Goal: Find specific fact: Find specific fact

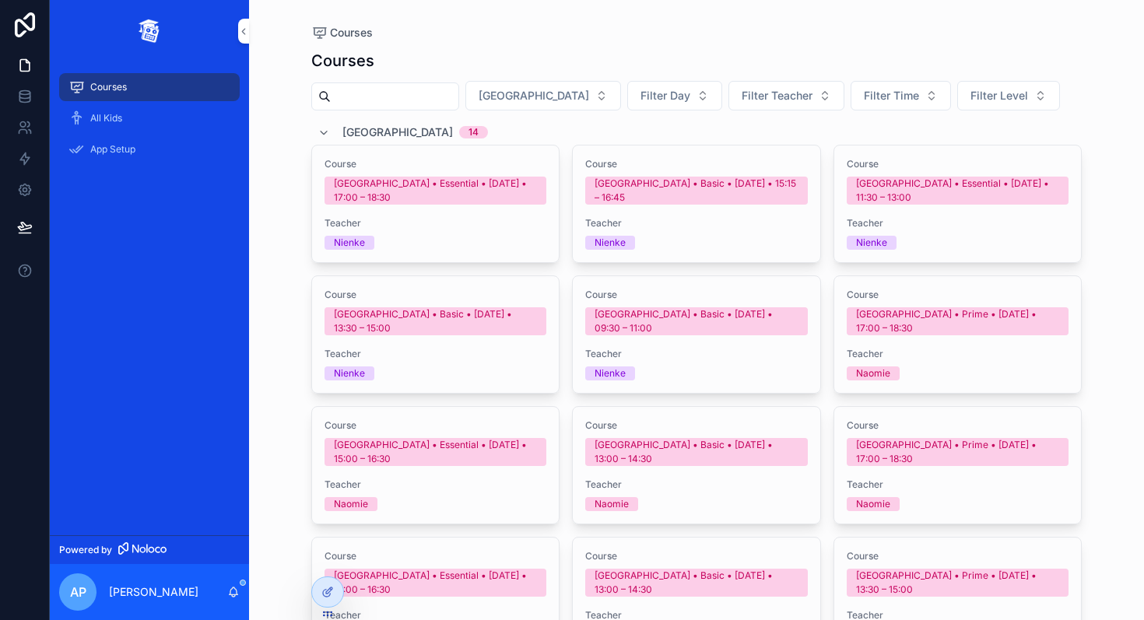
click at [644, 96] on button "Filter Day" at bounding box center [674, 96] width 95 height 30
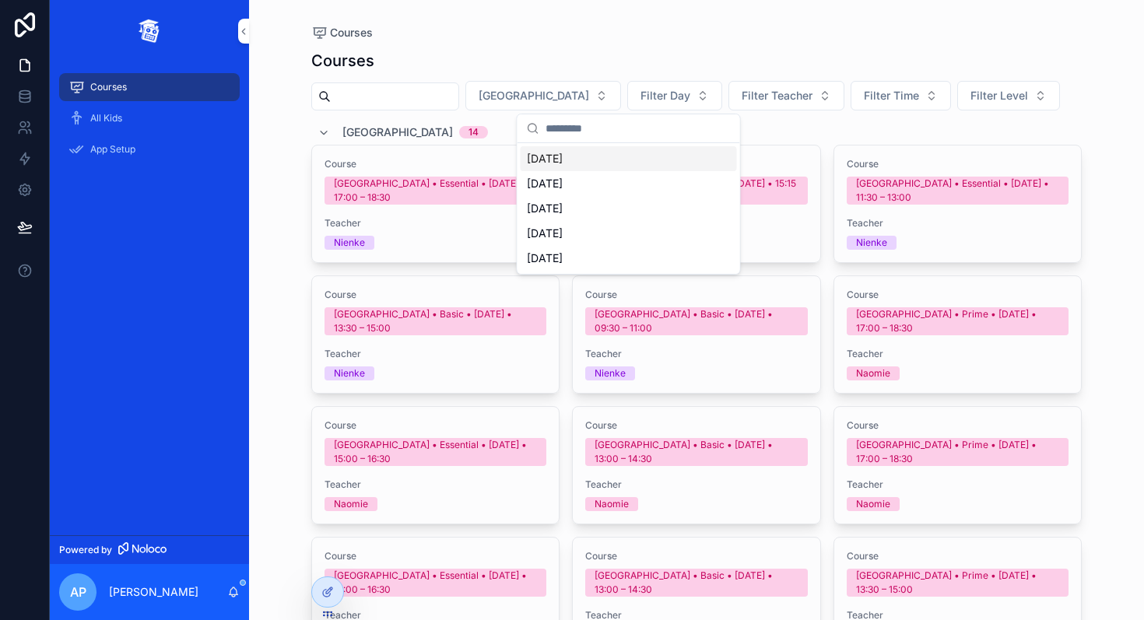
click at [567, 159] on div "[DATE]" at bounding box center [629, 158] width 216 height 25
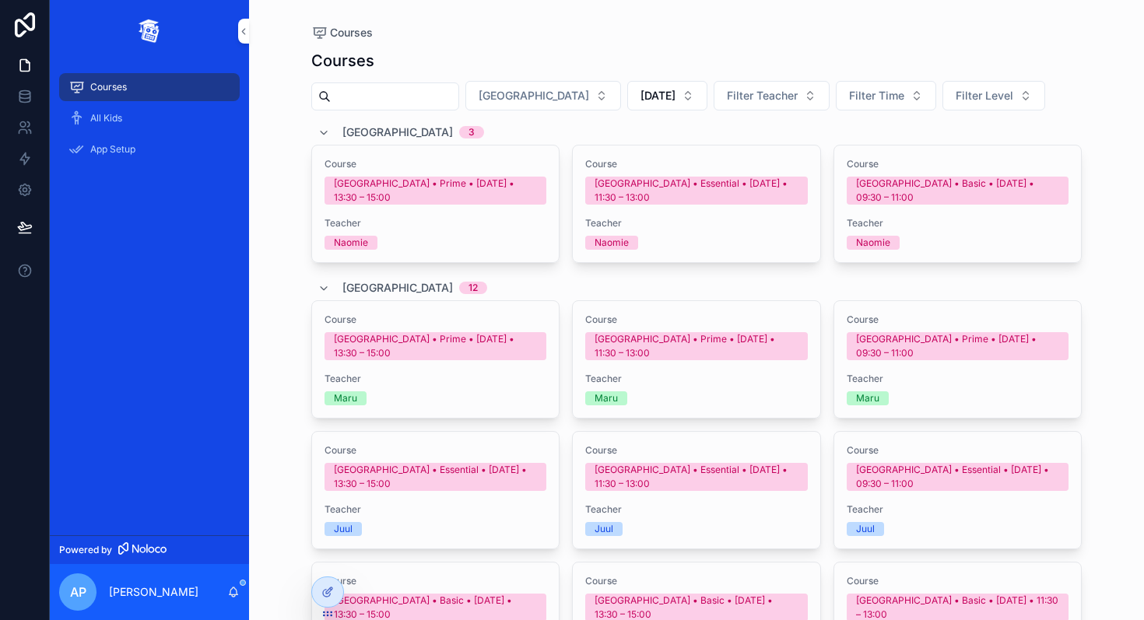
click at [529, 89] on span "[GEOGRAPHIC_DATA]" at bounding box center [534, 96] width 111 height 16
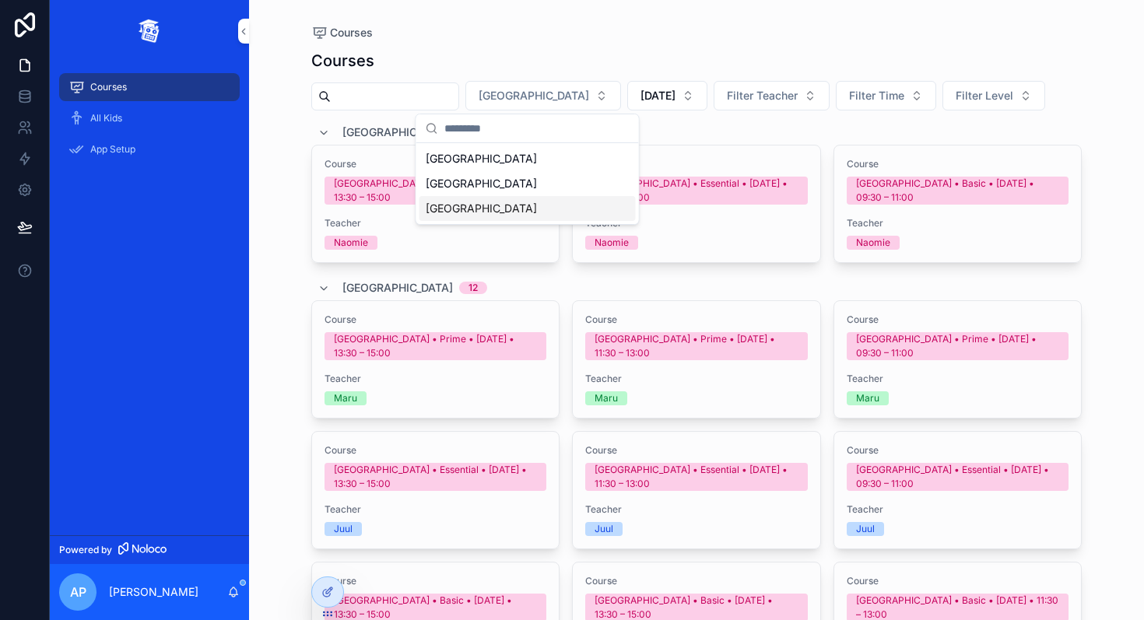
click at [479, 206] on div "[GEOGRAPHIC_DATA]" at bounding box center [528, 208] width 216 height 25
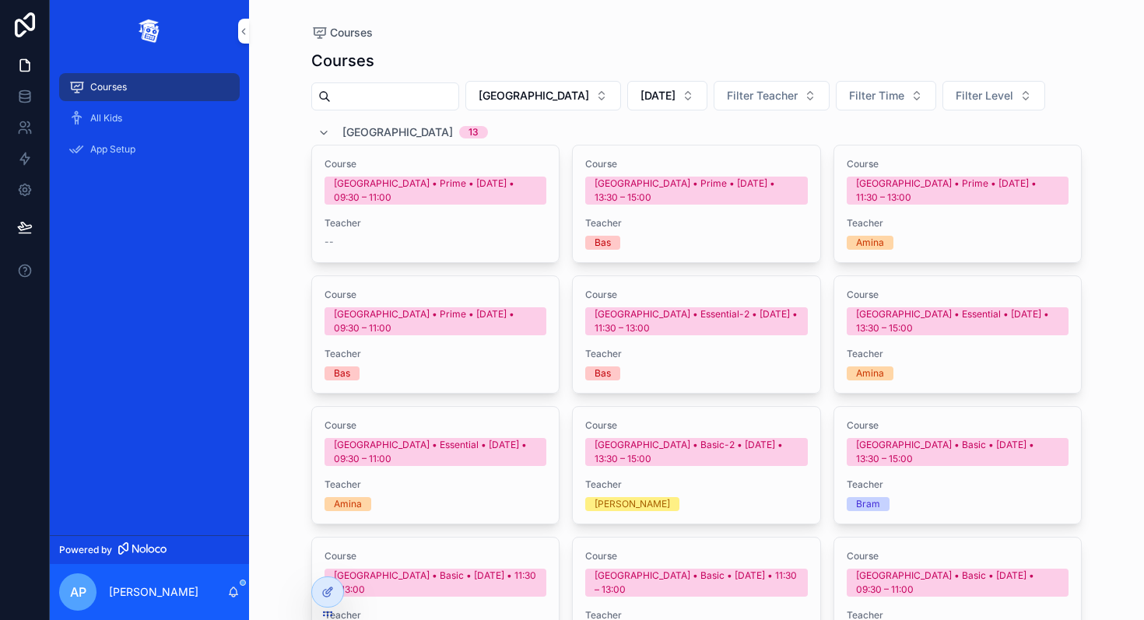
click at [1004, 93] on button "Filter Level" at bounding box center [994, 96] width 103 height 30
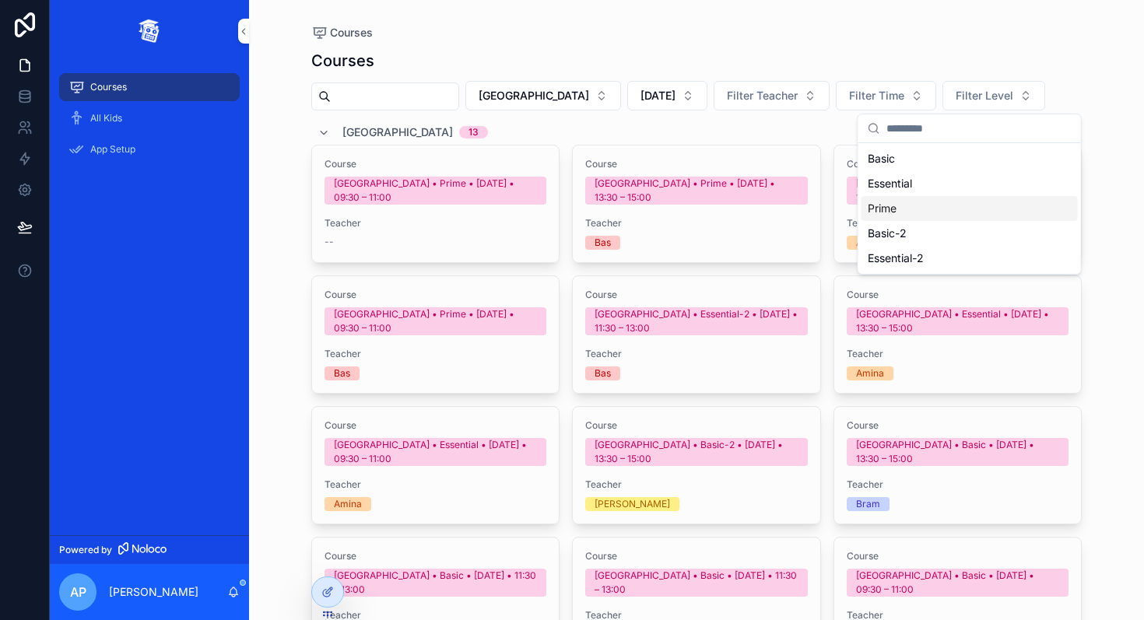
click at [894, 215] on div "Prime" at bounding box center [970, 208] width 216 height 25
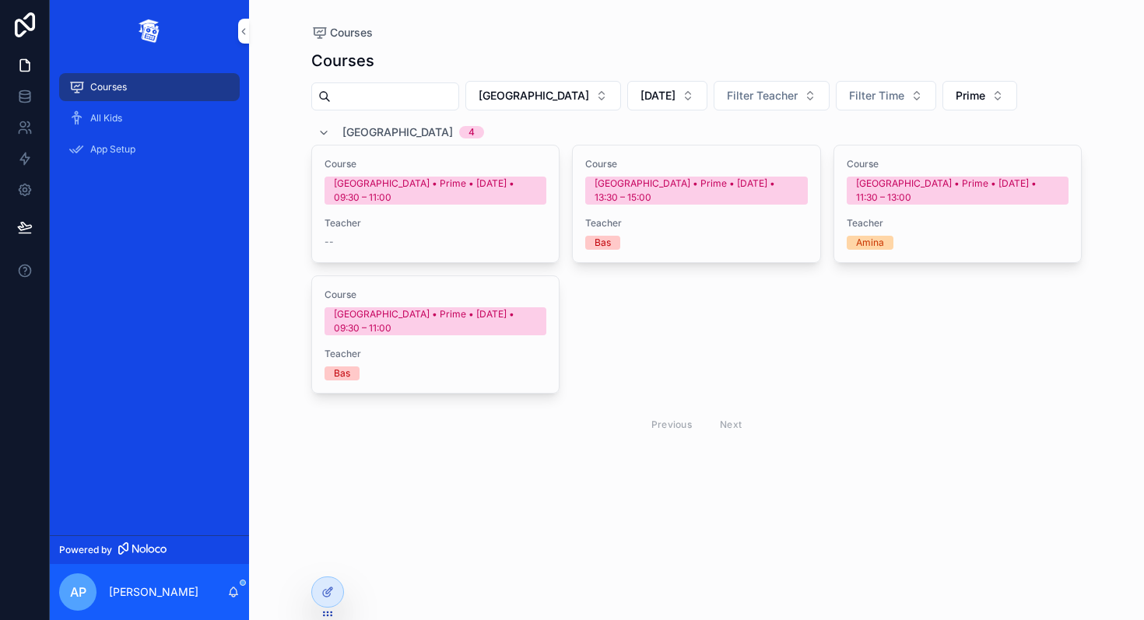
click at [1019, 236] on div "Amina" at bounding box center [958, 243] width 223 height 14
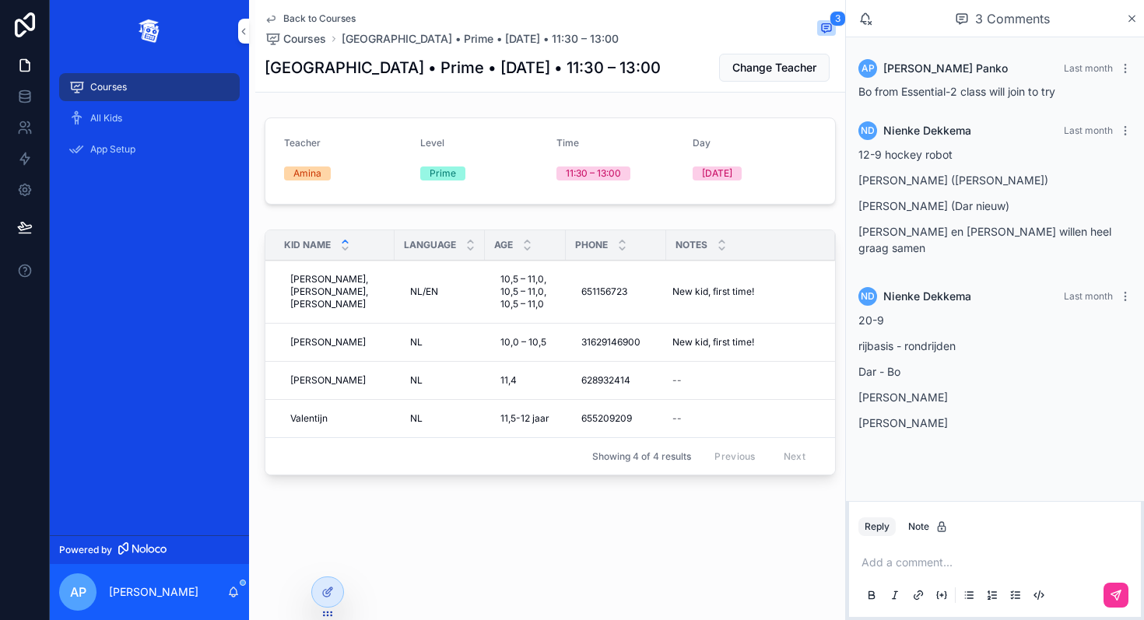
click at [317, 287] on span "[PERSON_NAME], [PERSON_NAME], [PERSON_NAME]" at bounding box center [334, 291] width 89 height 37
click at [678, 297] on span "New kid, first time!" at bounding box center [714, 292] width 82 height 12
click at [336, 311] on span "[PERSON_NAME], [PERSON_NAME], [PERSON_NAME]" at bounding box center [334, 291] width 89 height 37
click at [324, 305] on textarea "**********" at bounding box center [367, 325] width 148 height 75
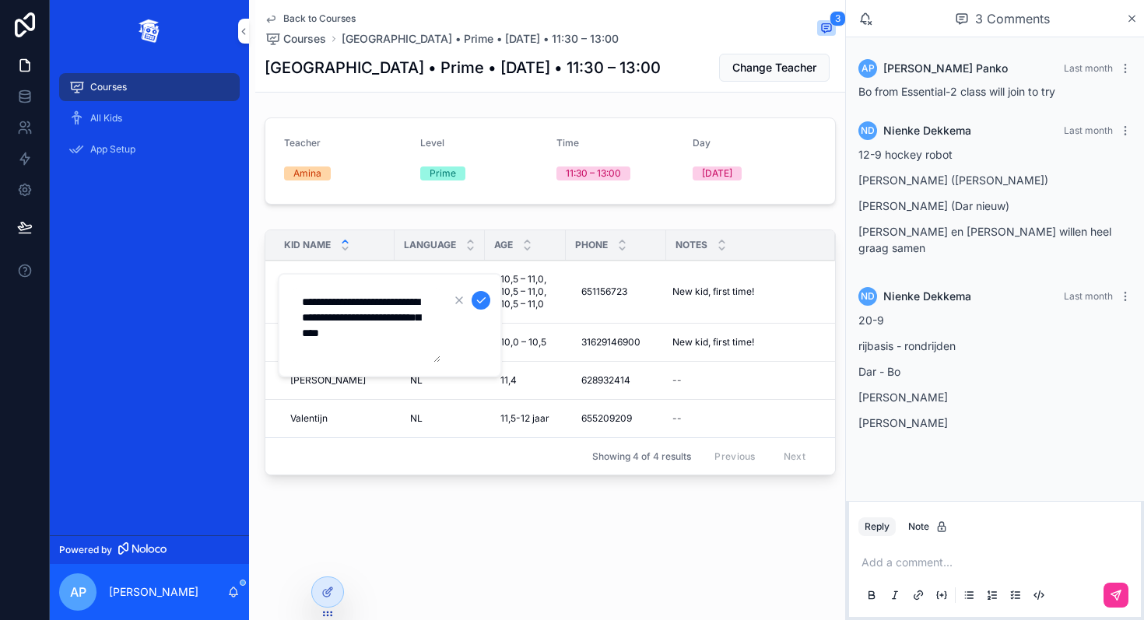
click at [114, 112] on span "All Kids" at bounding box center [106, 118] width 32 height 12
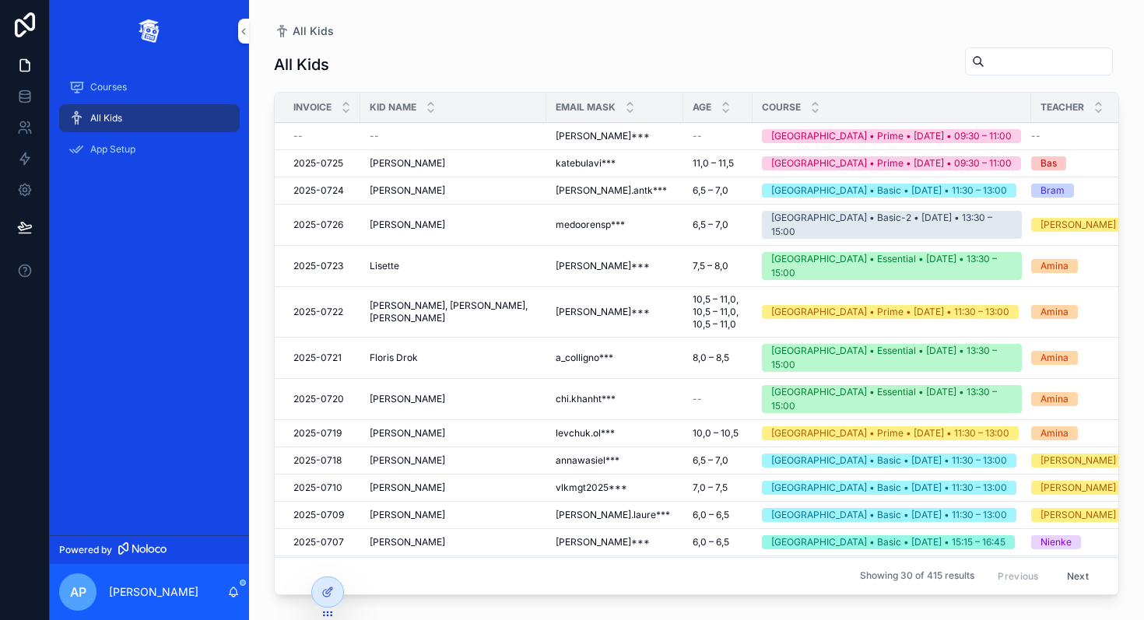
click at [1078, 61] on input "scrollable content" at bounding box center [1049, 62] width 128 height 22
paste input "******"
type input "******"
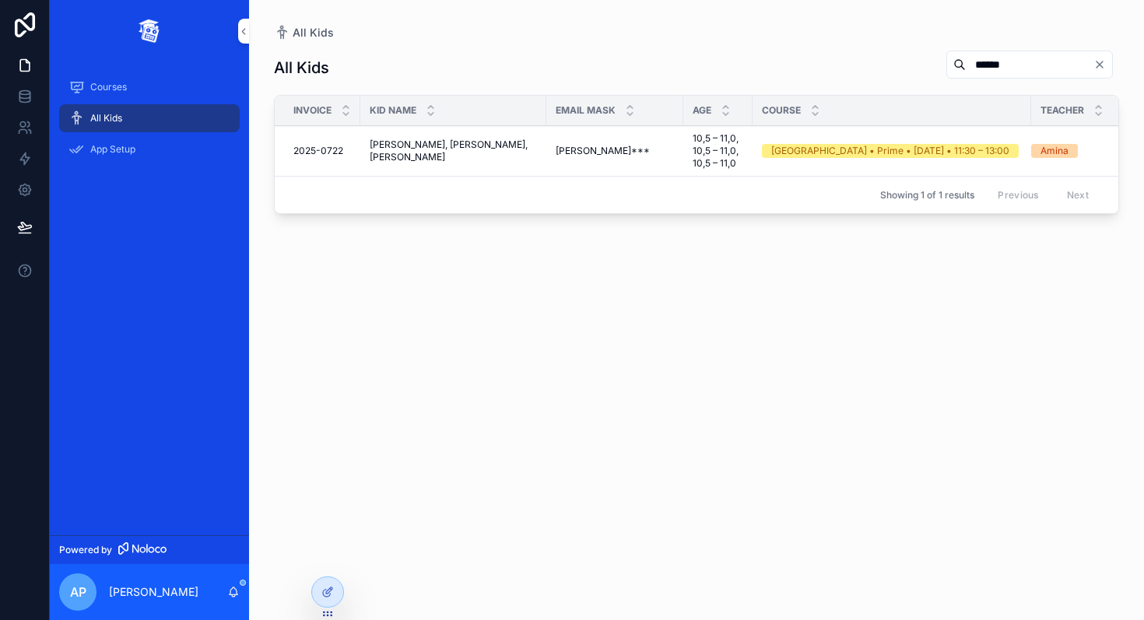
click at [411, 152] on span "[PERSON_NAME], [PERSON_NAME], [PERSON_NAME]" at bounding box center [453, 151] width 167 height 25
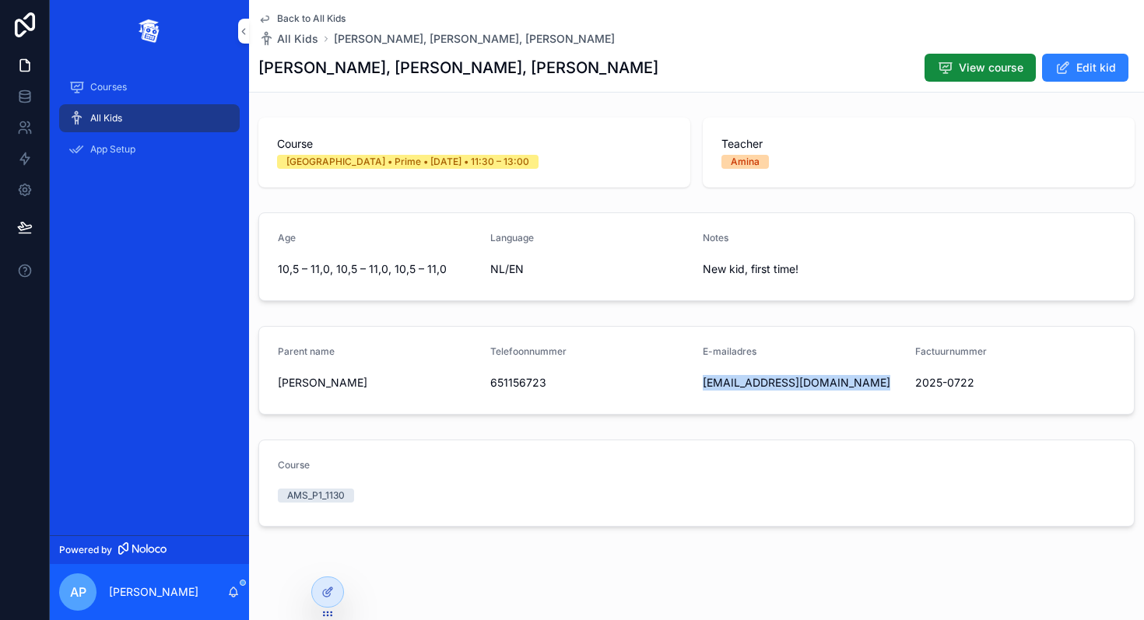
drag, startPoint x: 866, startPoint y: 384, endPoint x: 697, endPoint y: 389, distance: 169.0
click at [697, 389] on form "Parent name [PERSON_NAME] Telefoonnummer 651156723 E-mailadres [EMAIL_ADDRESS][…" at bounding box center [696, 370] width 875 height 87
copy span "[EMAIL_ADDRESS][DOMAIN_NAME]"
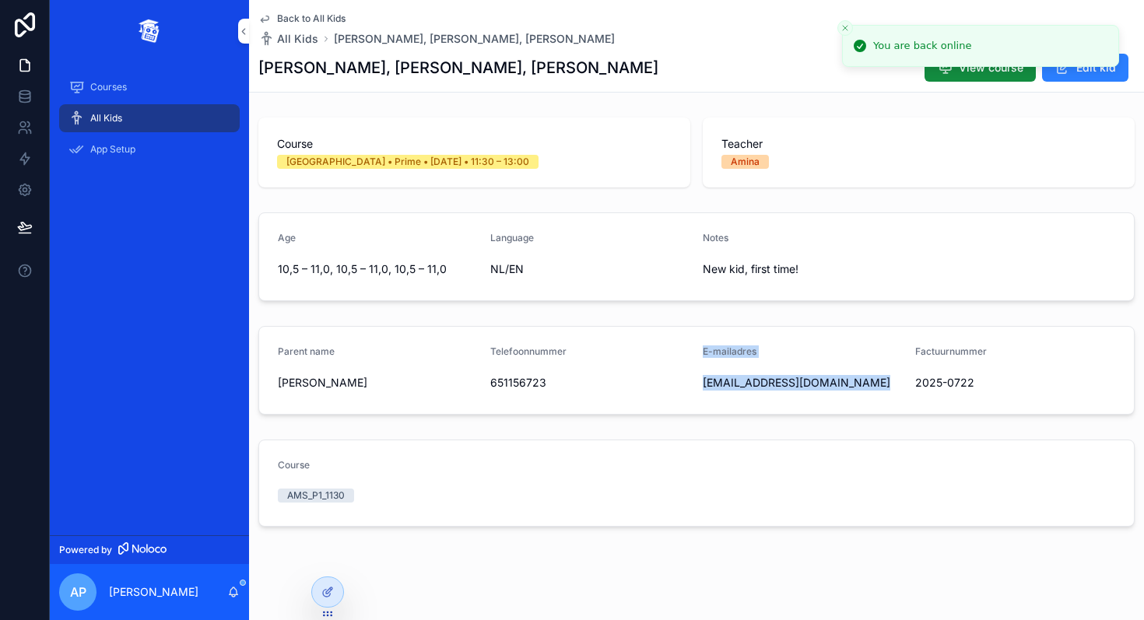
drag, startPoint x: 872, startPoint y: 381, endPoint x: 692, endPoint y: 388, distance: 179.9
click at [692, 388] on form "Parent name [PERSON_NAME] Telefoonnummer 651156723 E-mailadres [EMAIL_ADDRESS][…" at bounding box center [696, 370] width 875 height 87
click at [737, 375] on span "[EMAIL_ADDRESS][DOMAIN_NAME]" at bounding box center [803, 383] width 200 height 16
drag, startPoint x: 704, startPoint y: 382, endPoint x: 872, endPoint y: 385, distance: 167.4
click at [872, 385] on span "[EMAIL_ADDRESS][DOMAIN_NAME]" at bounding box center [803, 383] width 200 height 16
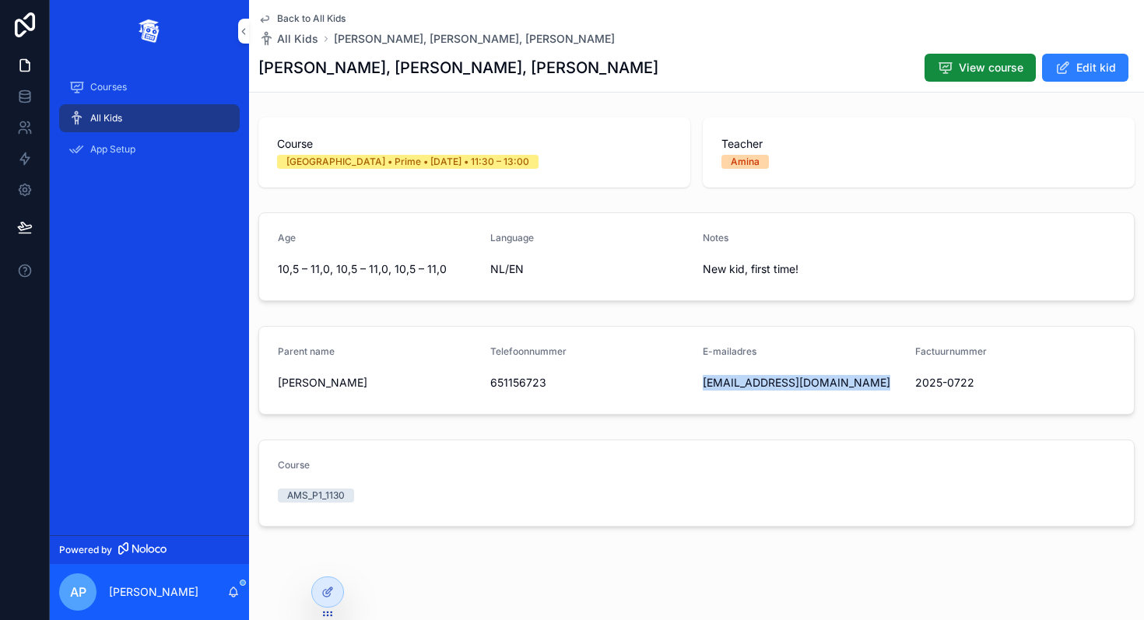
copy span "[EMAIL_ADDRESS][DOMAIN_NAME]"
